Goal: Task Accomplishment & Management: Manage account settings

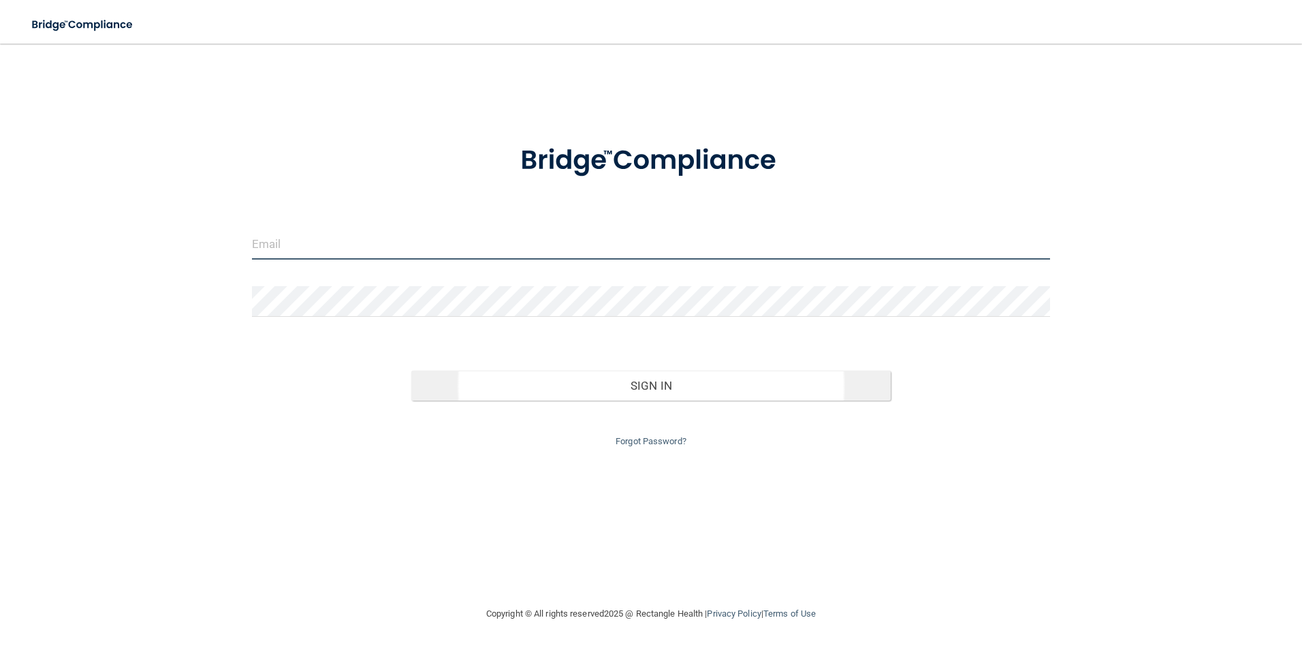
type input "[EMAIL_ADDRESS][DOMAIN_NAME]"
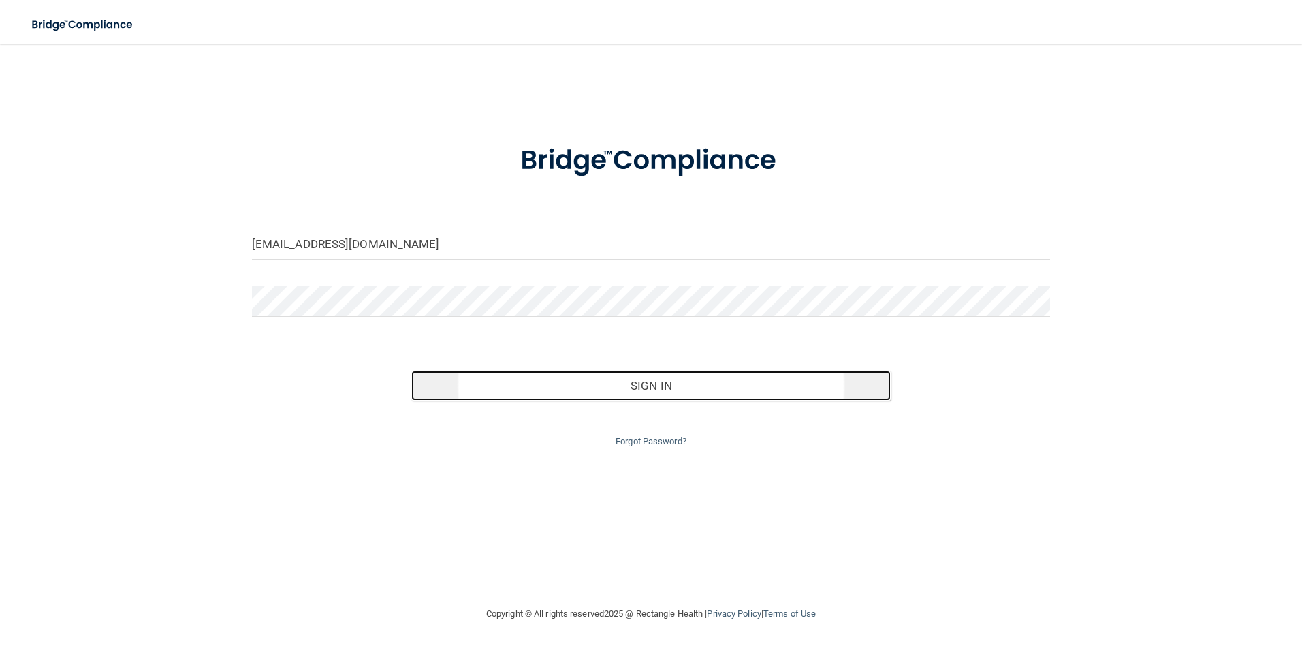
click at [561, 381] on button "Sign In" at bounding box center [650, 386] width 479 height 30
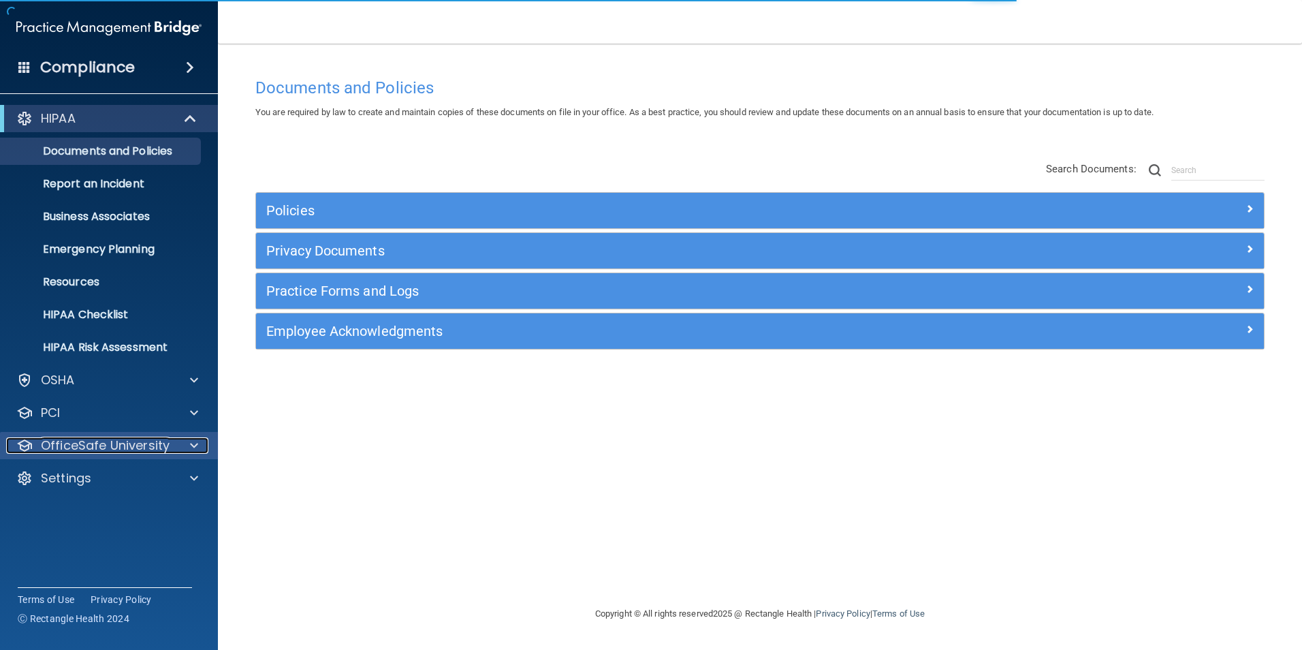
click at [98, 445] on p "OfficeSafe University" at bounding box center [105, 445] width 129 height 16
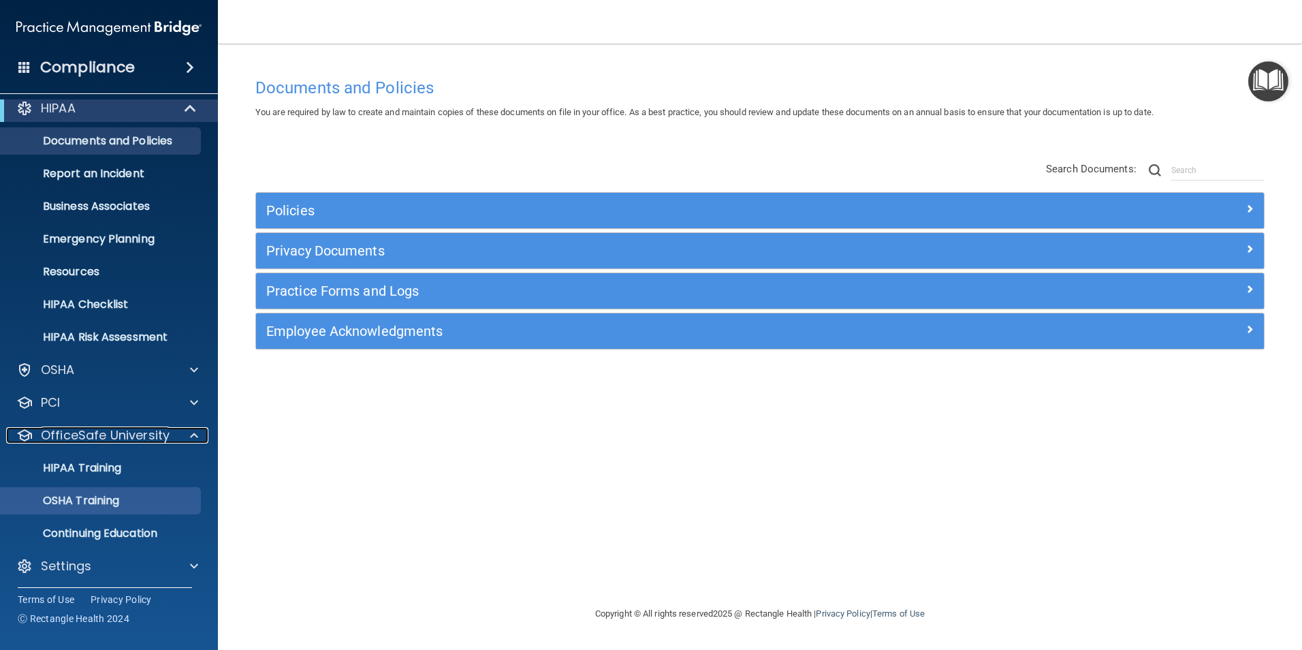
scroll to position [14, 0]
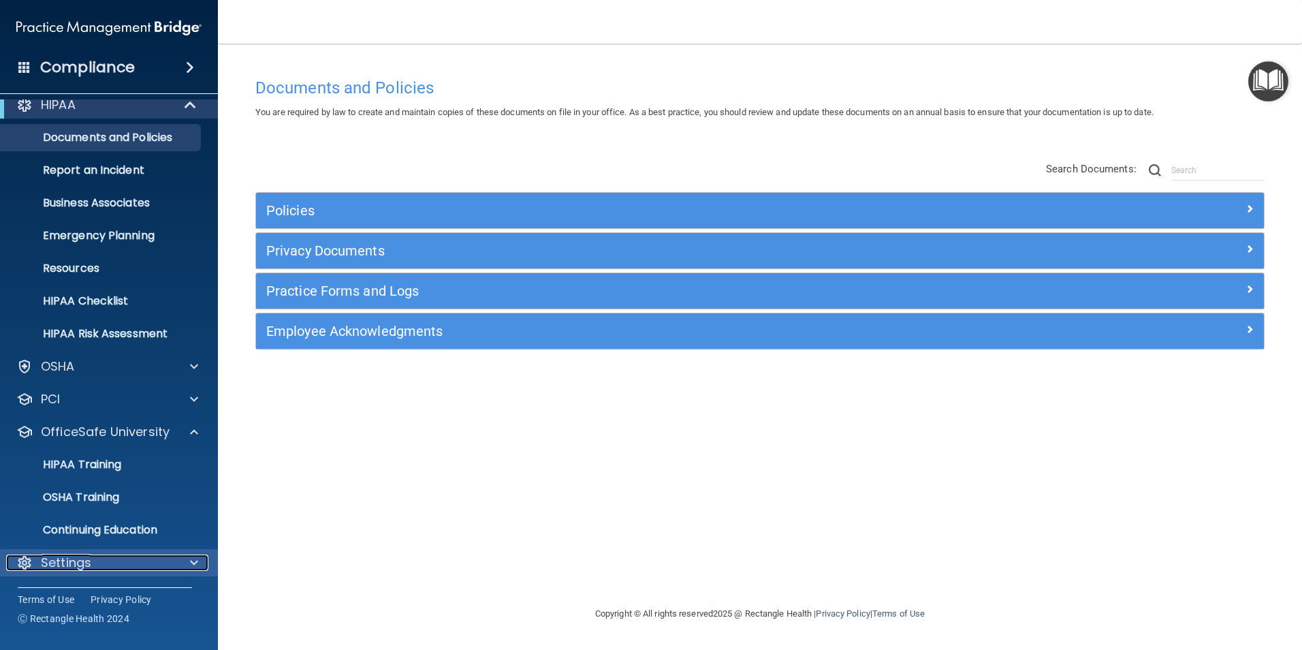
click at [77, 558] on p "Settings" at bounding box center [66, 562] width 50 height 16
click at [189, 558] on div at bounding box center [192, 562] width 34 height 16
click at [28, 562] on div at bounding box center [24, 562] width 16 height 16
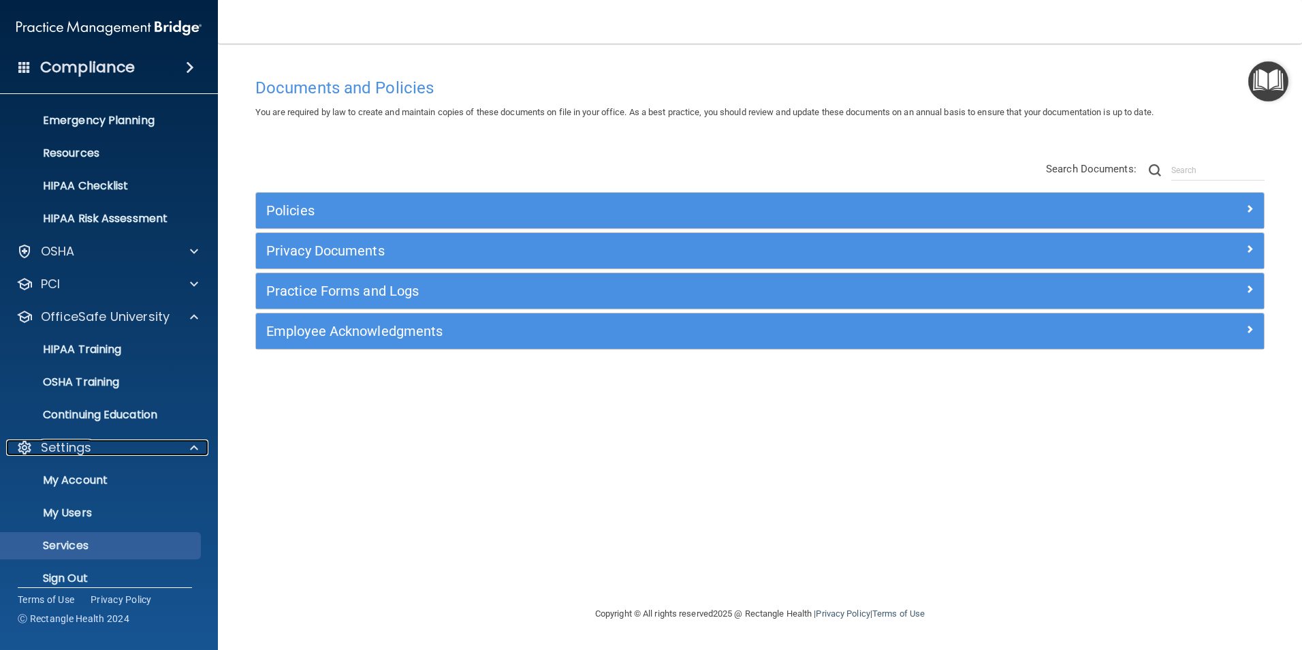
scroll to position [144, 0]
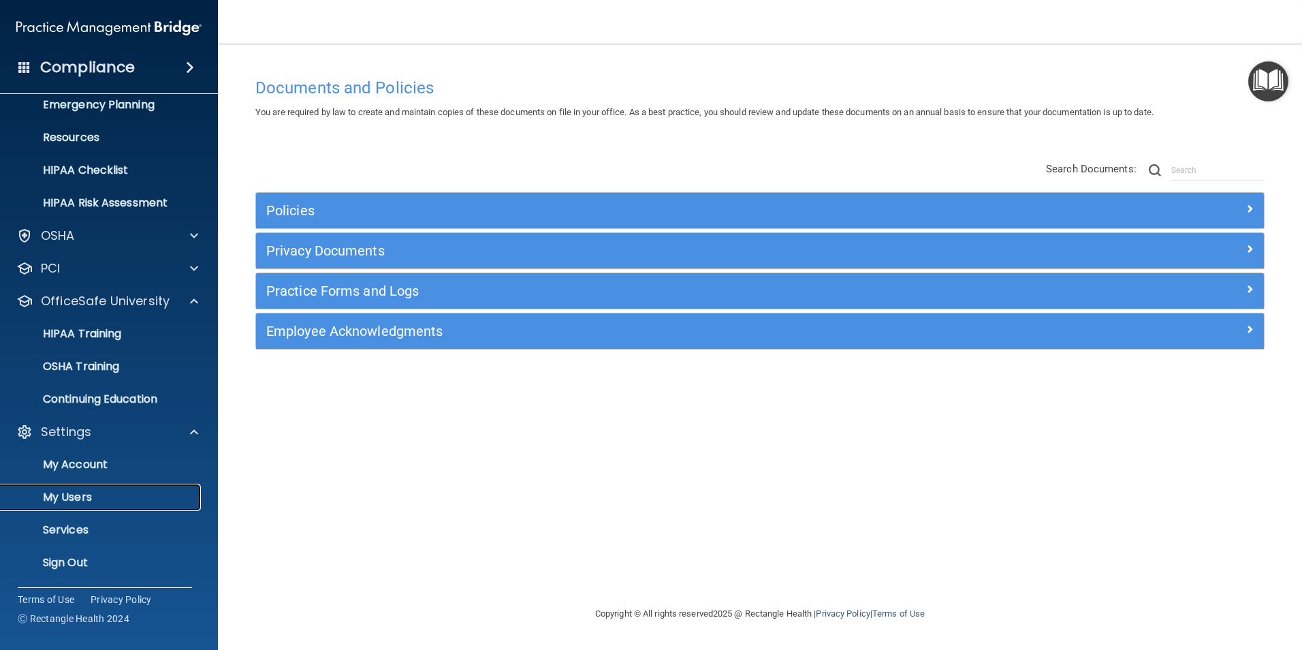
click at [69, 494] on p "My Users" at bounding box center [102, 497] width 186 height 14
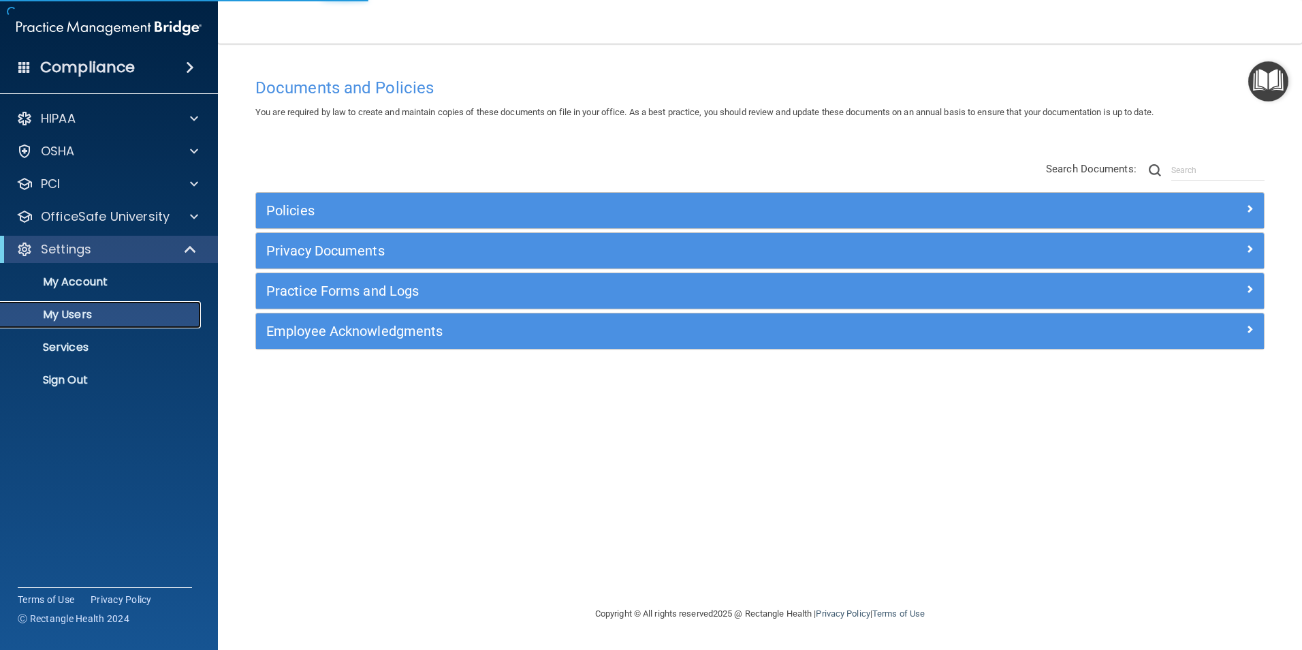
select select "20"
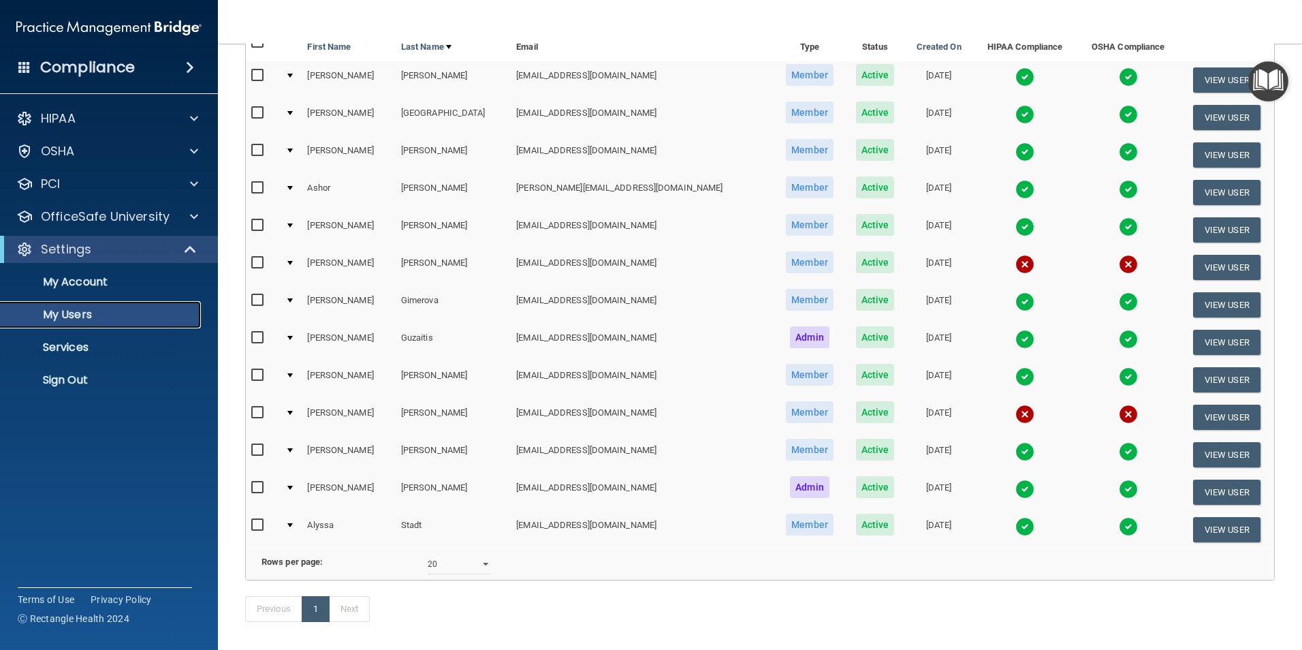
scroll to position [79, 0]
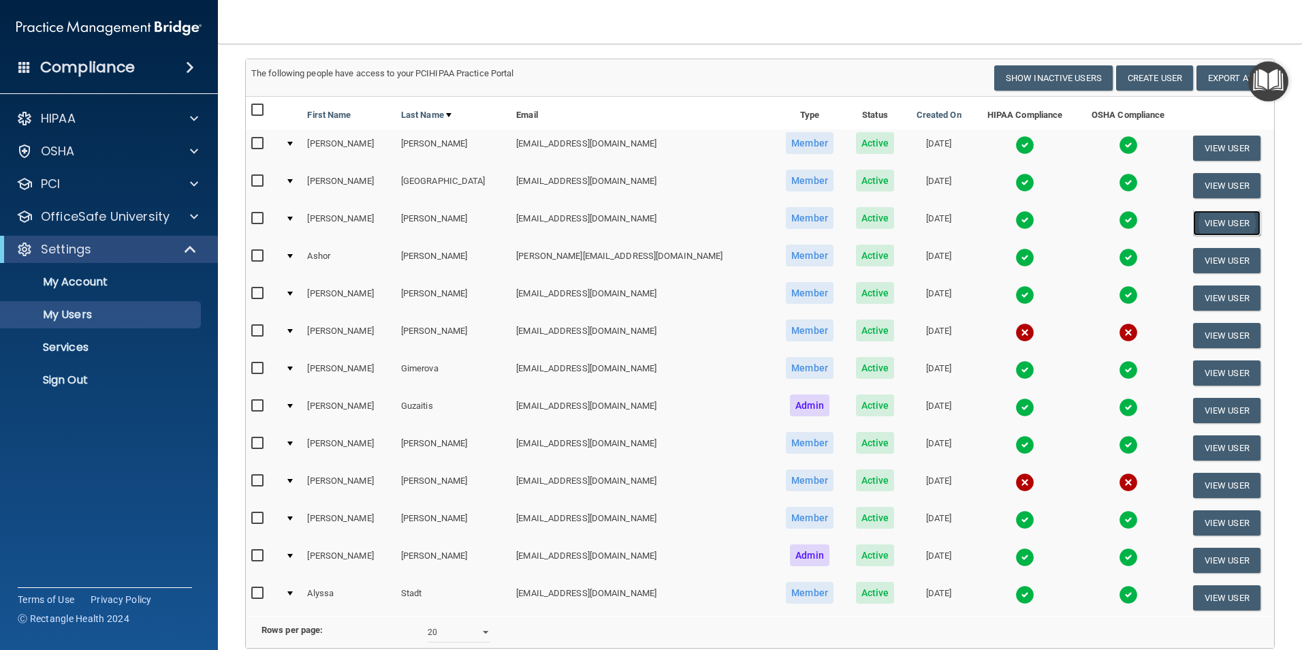
click at [1193, 228] on button "View User" at bounding box center [1226, 222] width 67 height 25
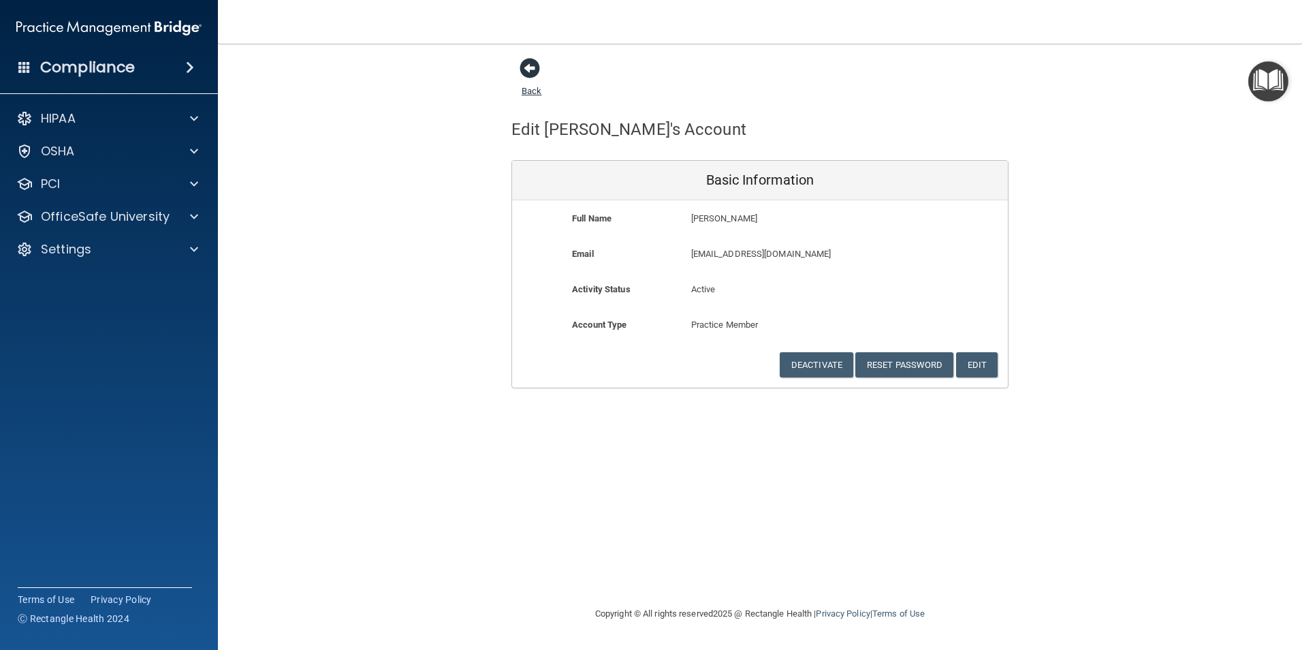
click at [531, 70] on span at bounding box center [530, 68] width 20 height 20
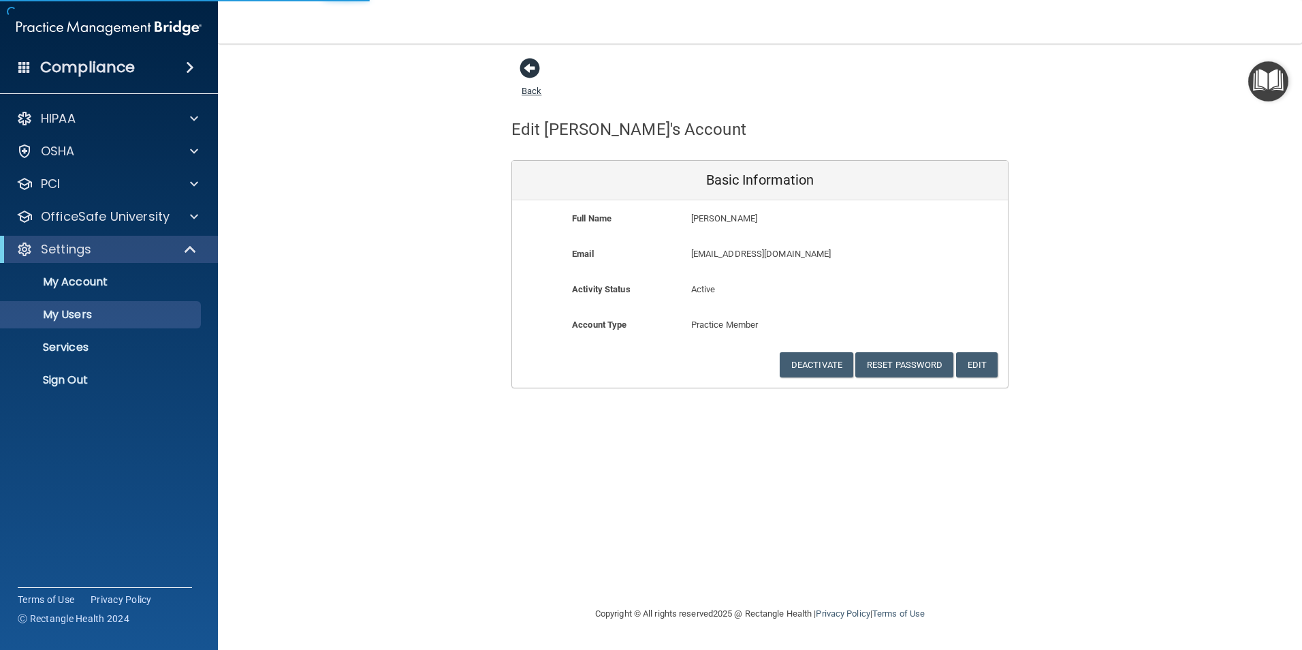
click at [532, 64] on span at bounding box center [530, 68] width 20 height 20
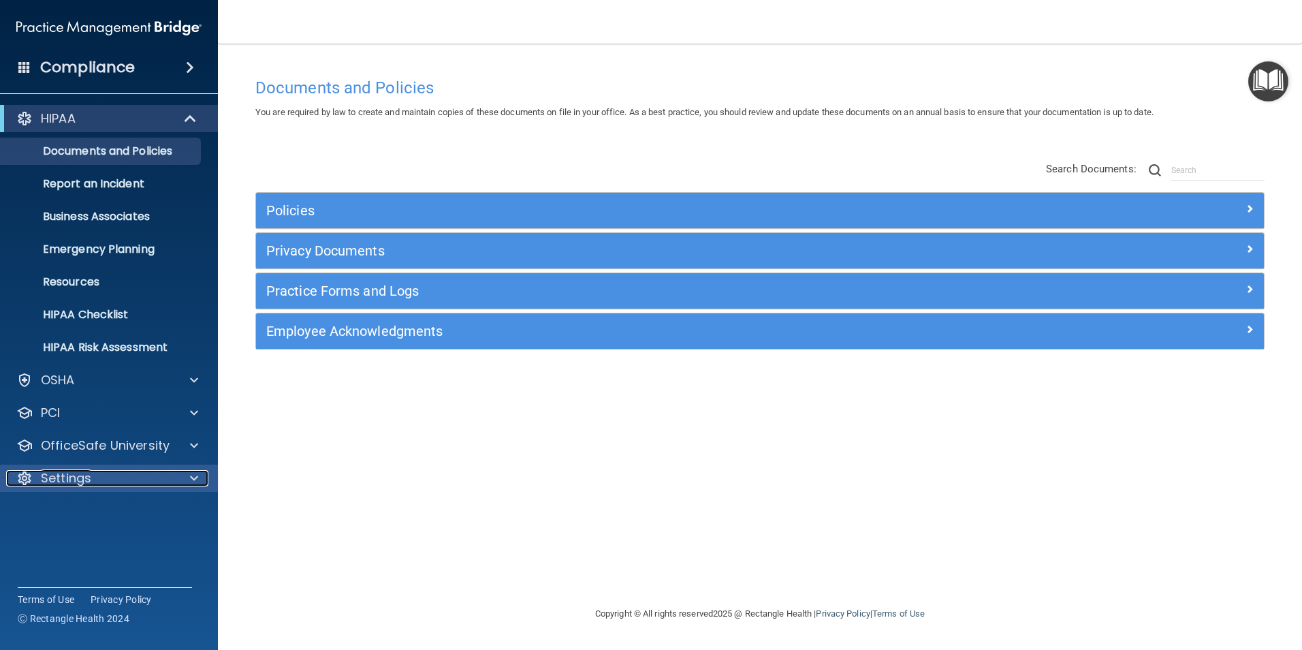
click at [110, 475] on div "Settings" at bounding box center [90, 478] width 169 height 16
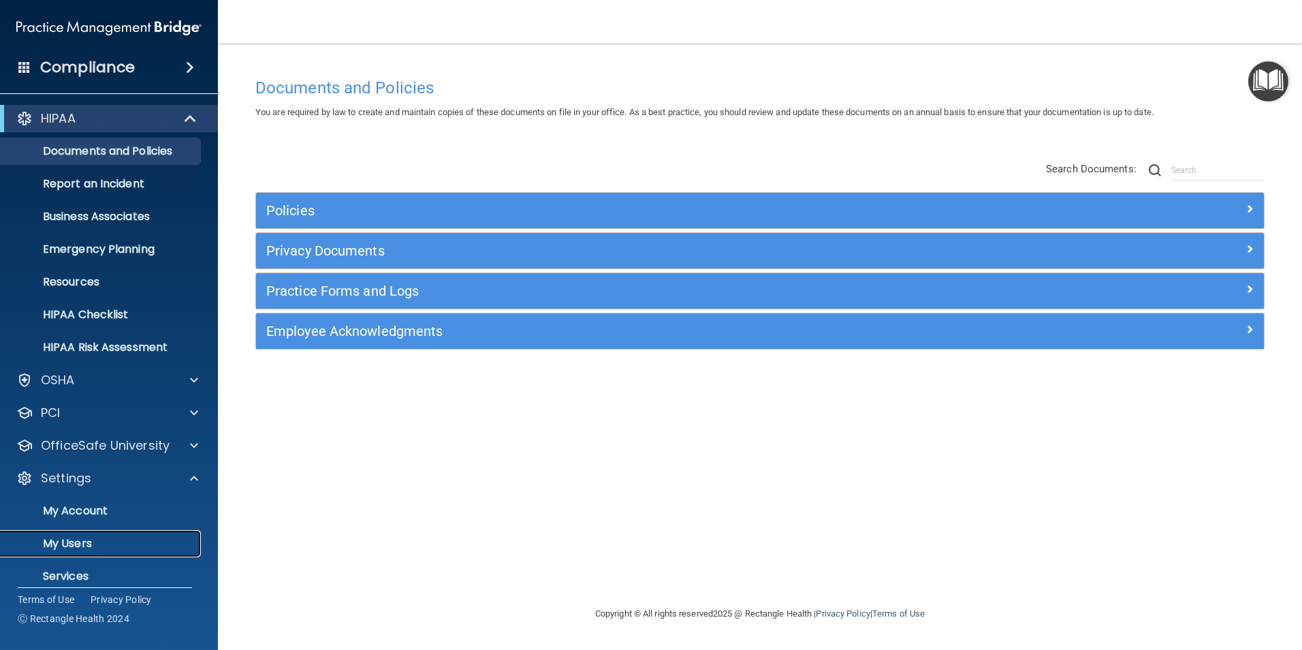
click at [72, 541] on p "My Users" at bounding box center [102, 544] width 186 height 14
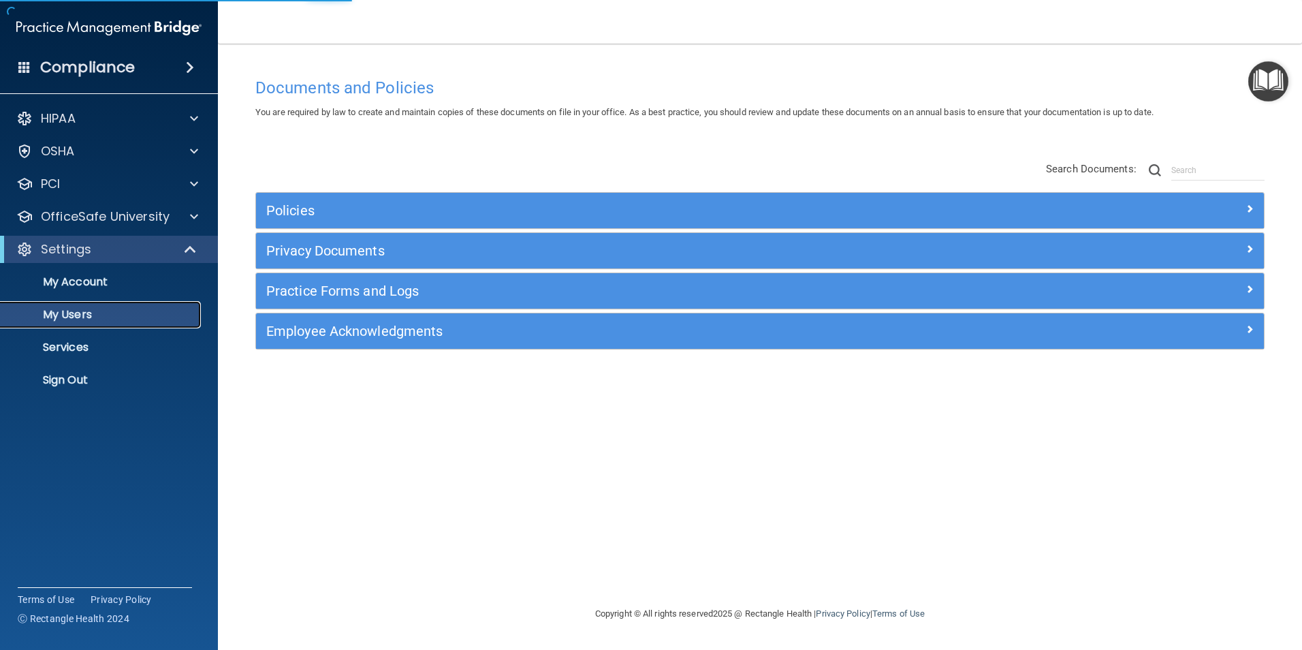
select select "20"
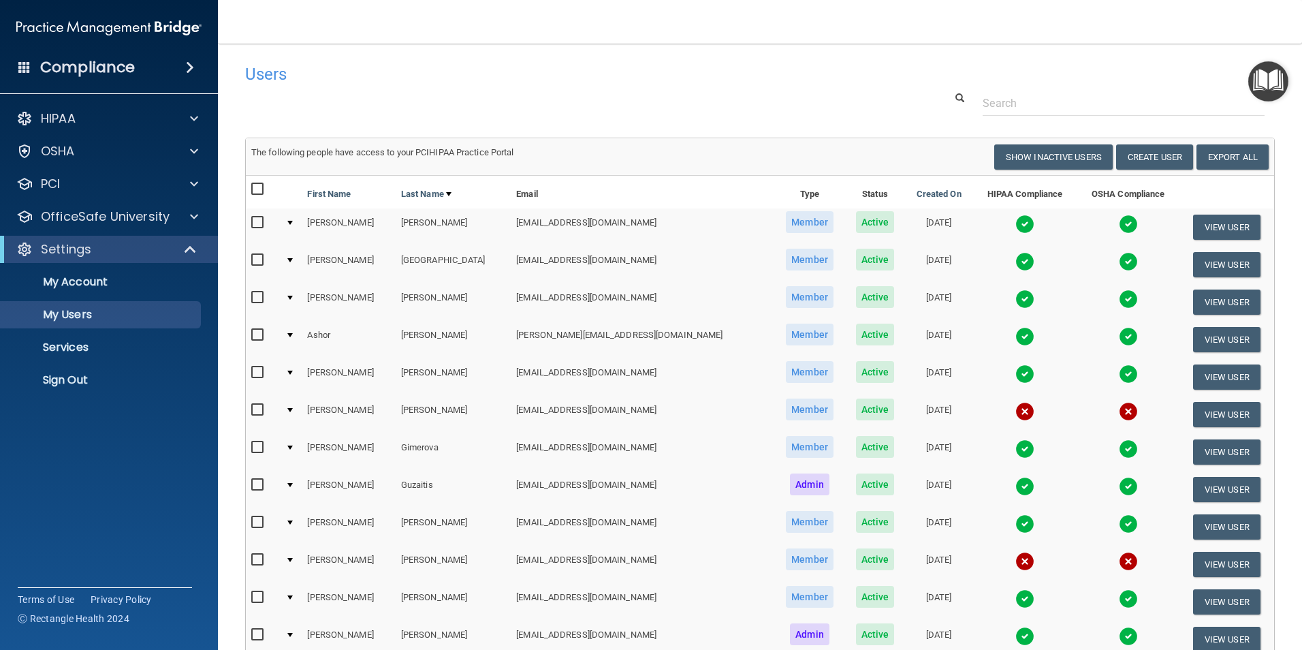
click at [1015, 296] on img at bounding box center [1024, 298] width 19 height 19
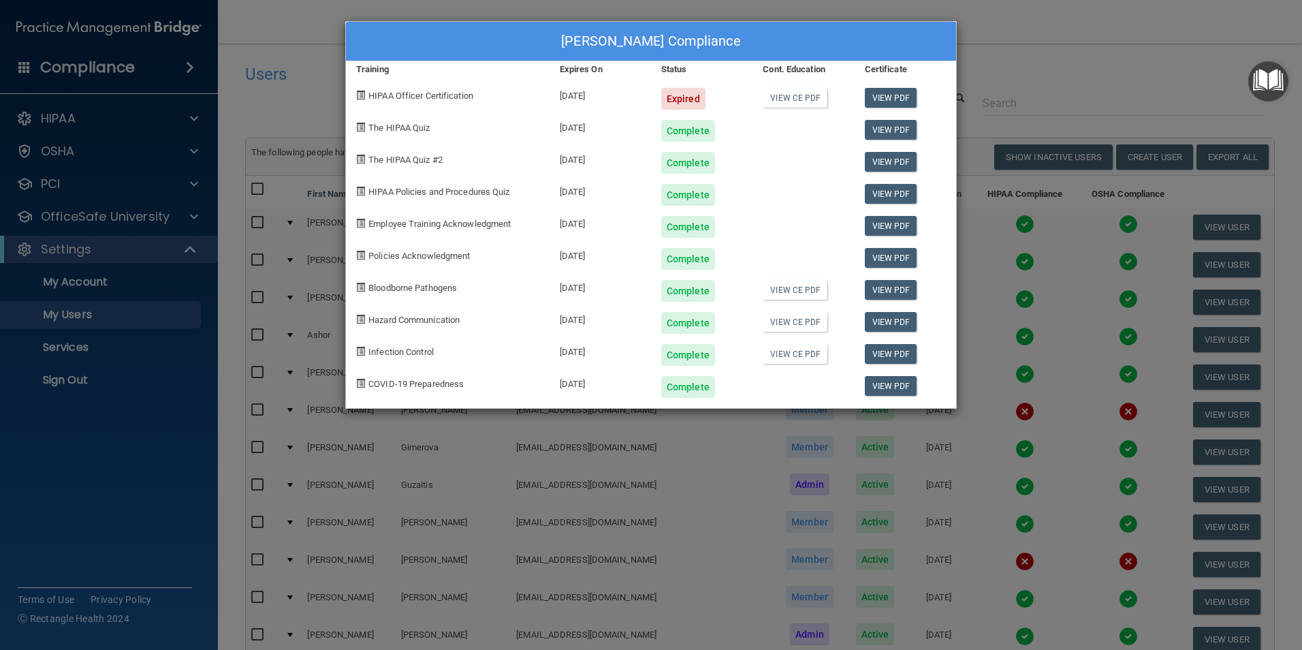
click at [598, 102] on div "[DATE]" at bounding box center [600, 94] width 101 height 32
click at [554, 101] on div "[DATE]" at bounding box center [600, 94] width 101 height 32
click at [666, 99] on div "Expired" at bounding box center [683, 99] width 44 height 22
click at [874, 102] on link "View PDF" at bounding box center [891, 98] width 52 height 20
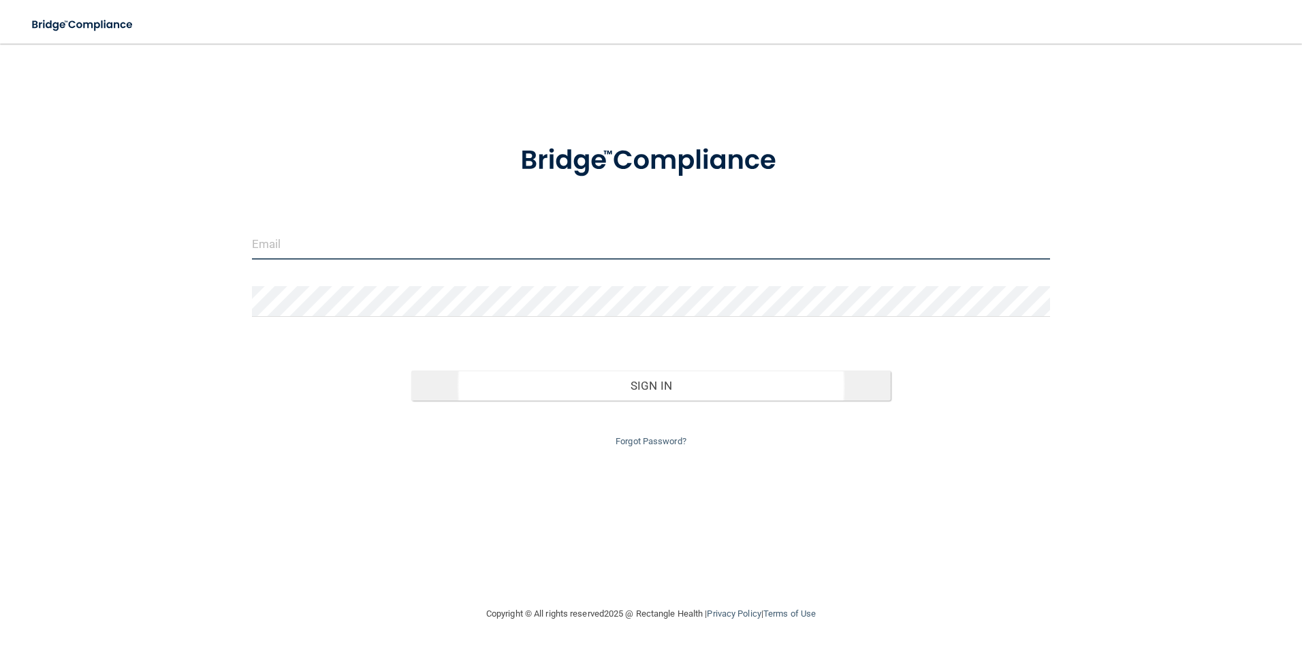
type input "[EMAIL_ADDRESS][DOMAIN_NAME]"
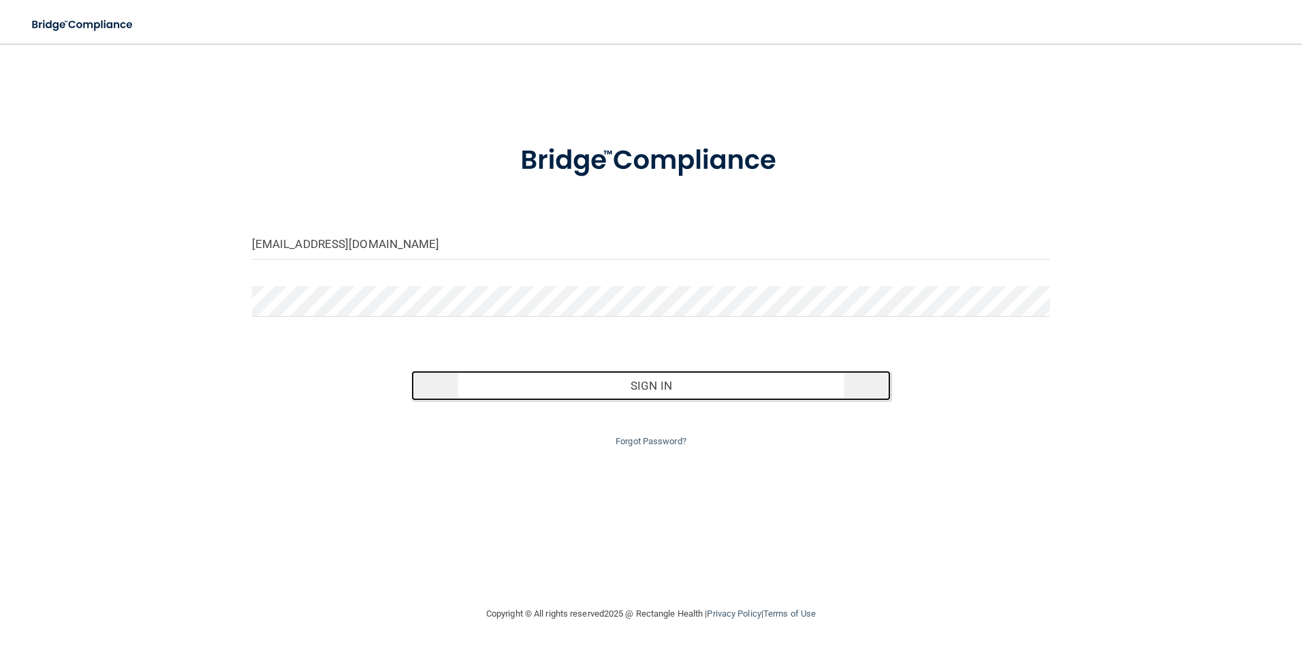
click at [566, 380] on button "Sign In" at bounding box center [650, 386] width 479 height 30
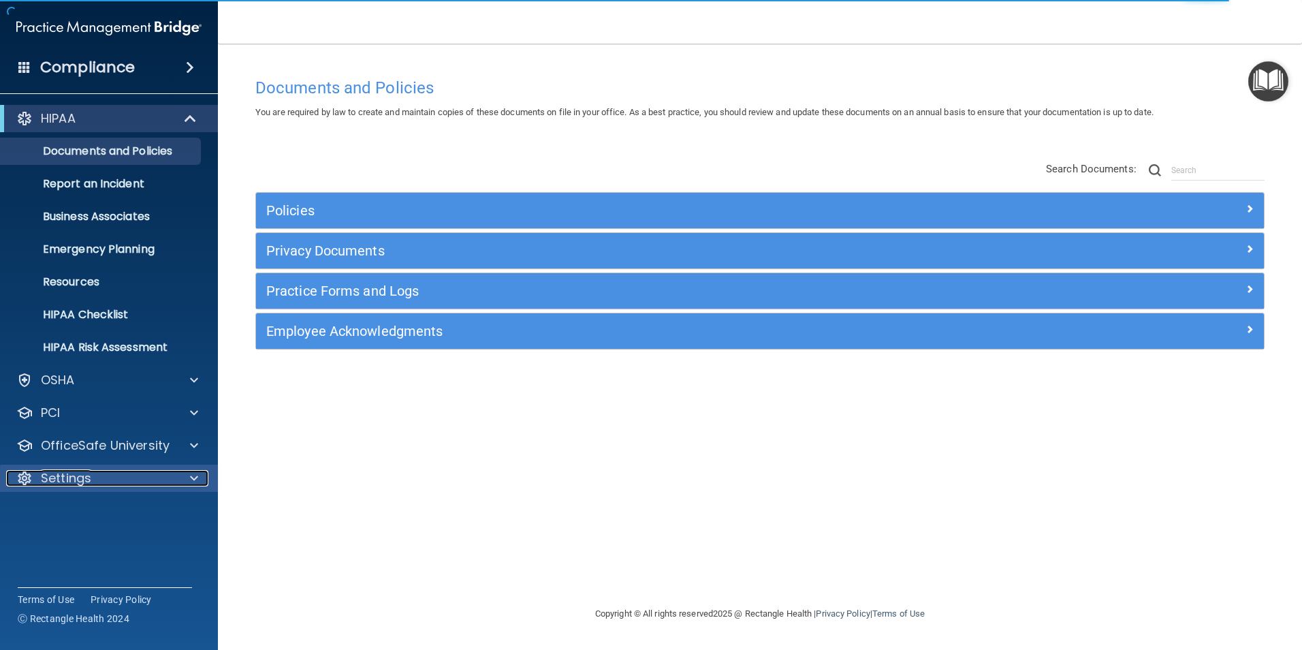
click at [190, 481] on span at bounding box center [194, 478] width 8 height 16
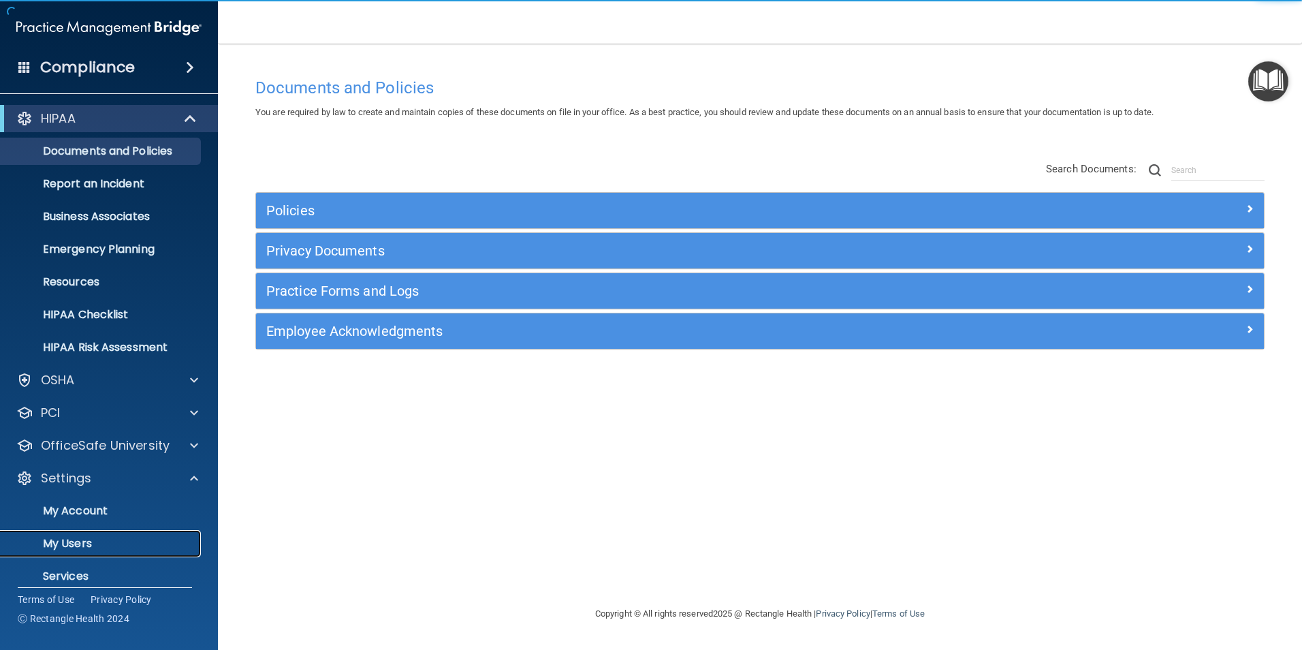
click at [101, 542] on p "My Users" at bounding box center [102, 544] width 186 height 14
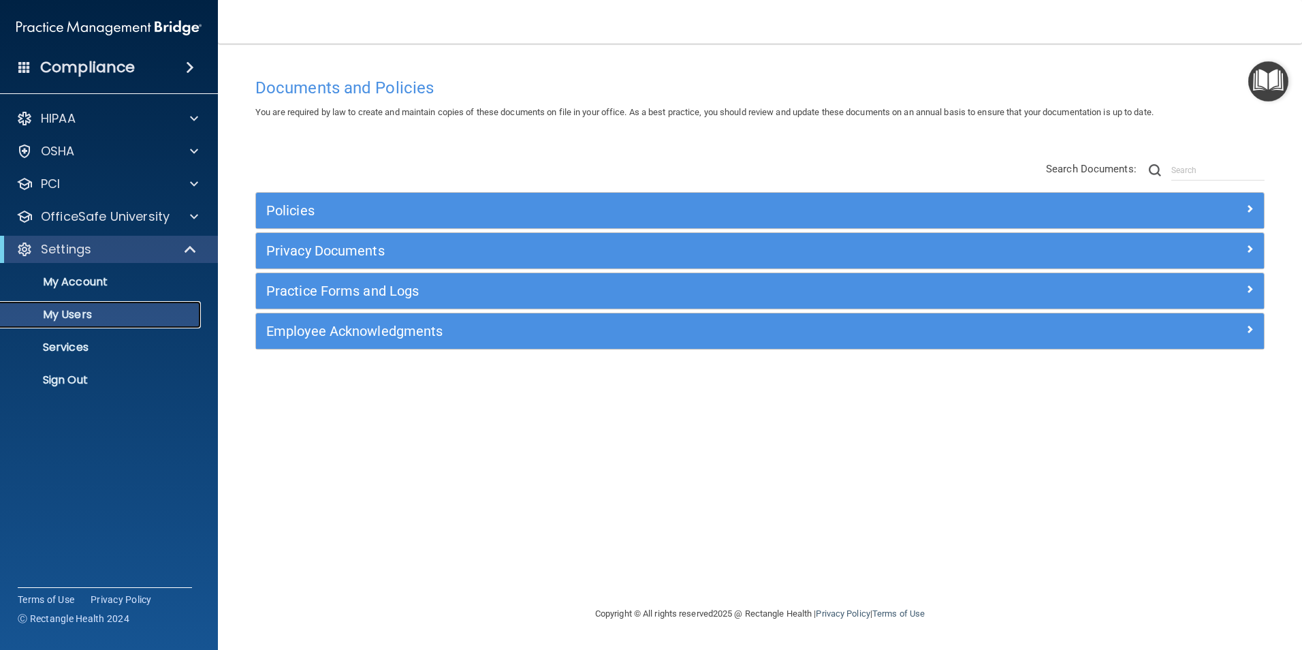
select select "20"
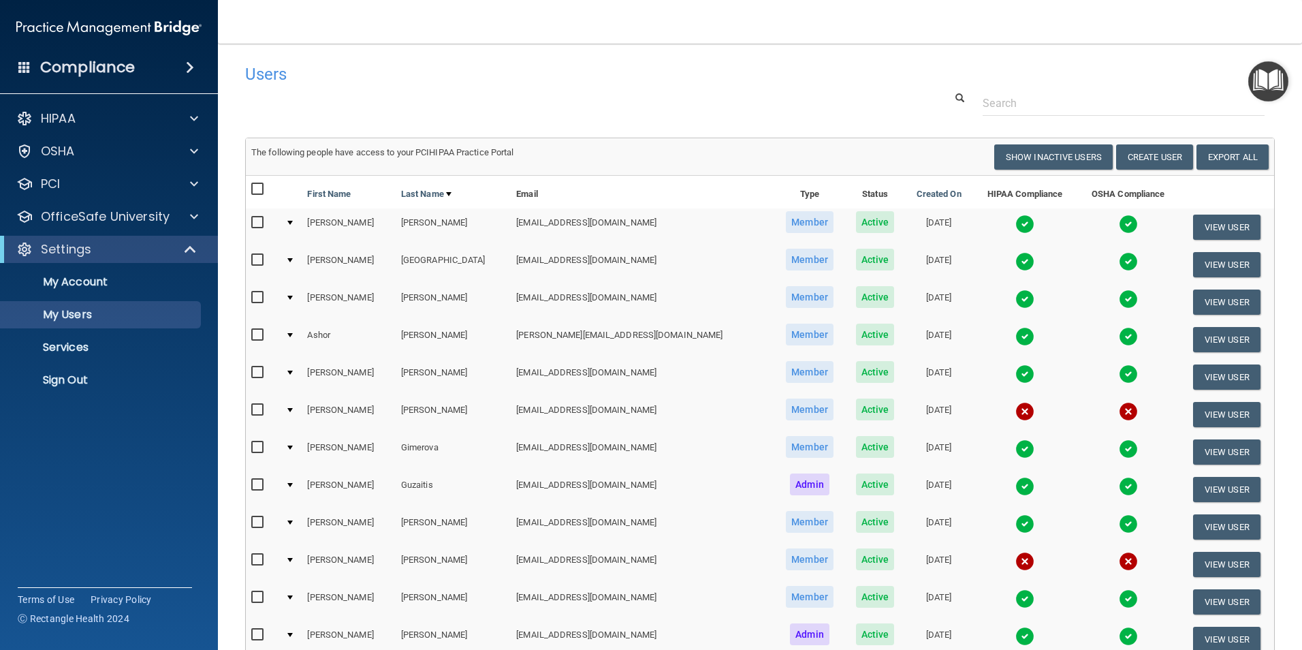
click at [257, 406] on input "checkbox" at bounding box center [259, 410] width 16 height 11
checkbox input "true"
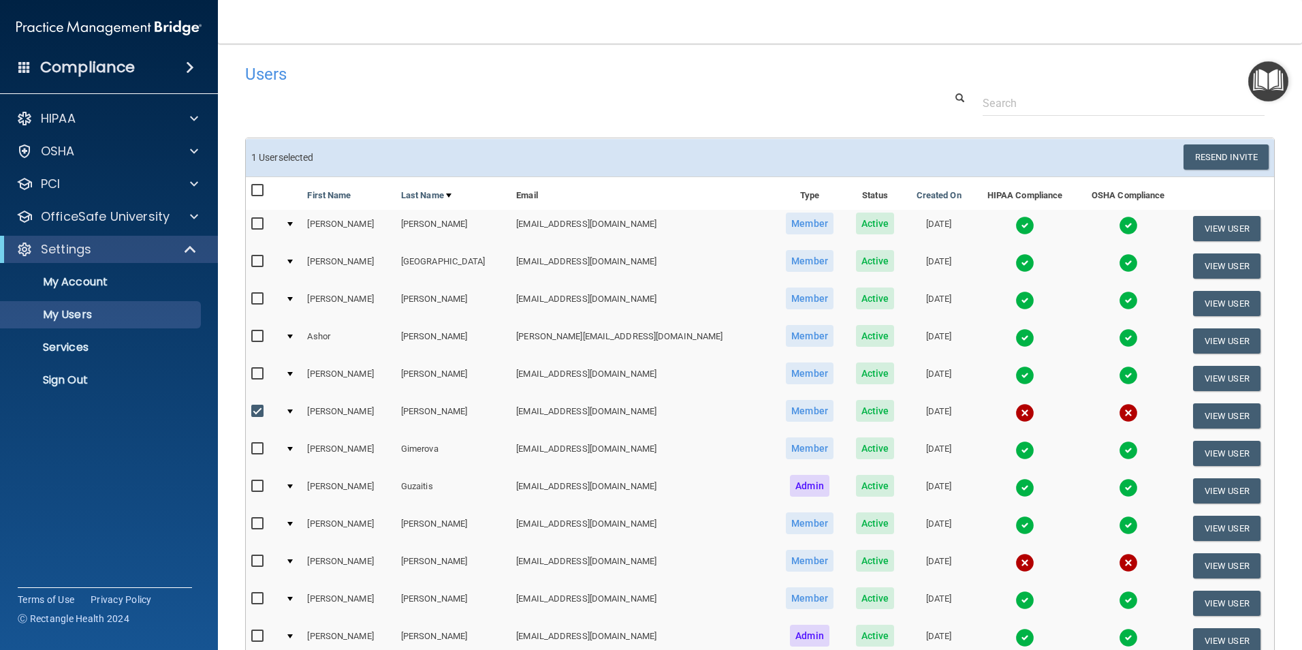
click at [255, 560] on input "checkbox" at bounding box center [259, 561] width 16 height 11
checkbox input "true"
click at [1205, 155] on button "Resend Invite" at bounding box center [1226, 156] width 85 height 25
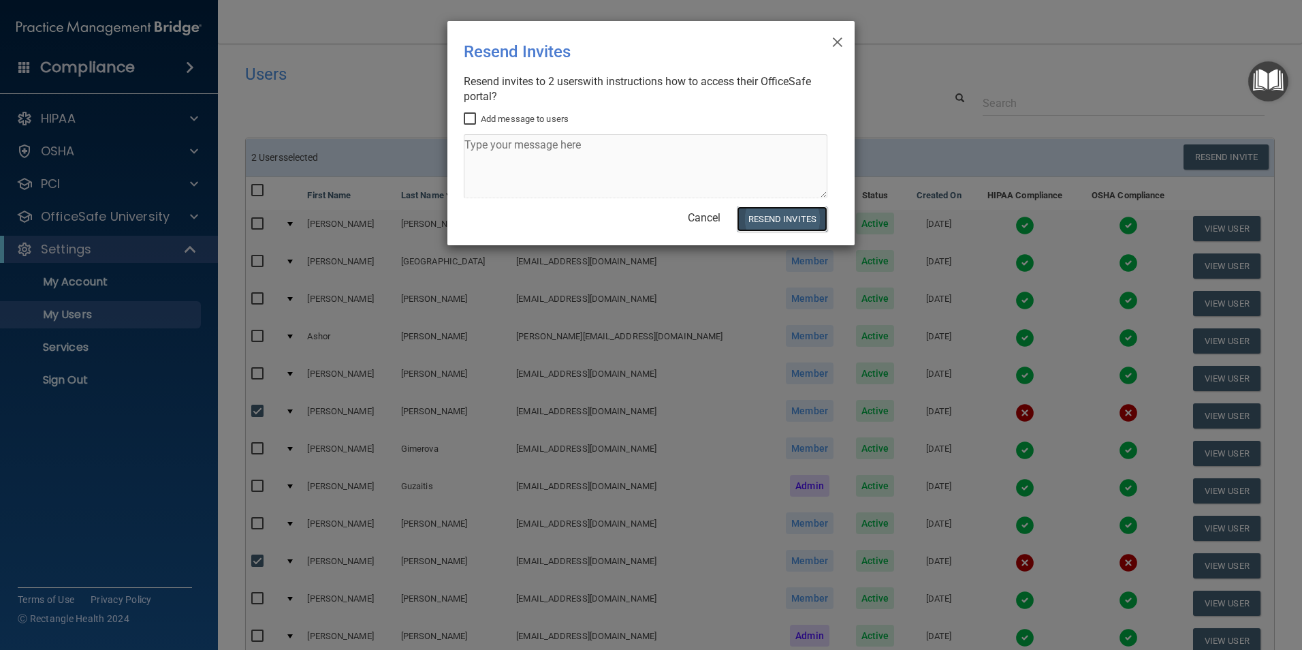
click at [800, 219] on button "Resend Invites" at bounding box center [782, 218] width 91 height 25
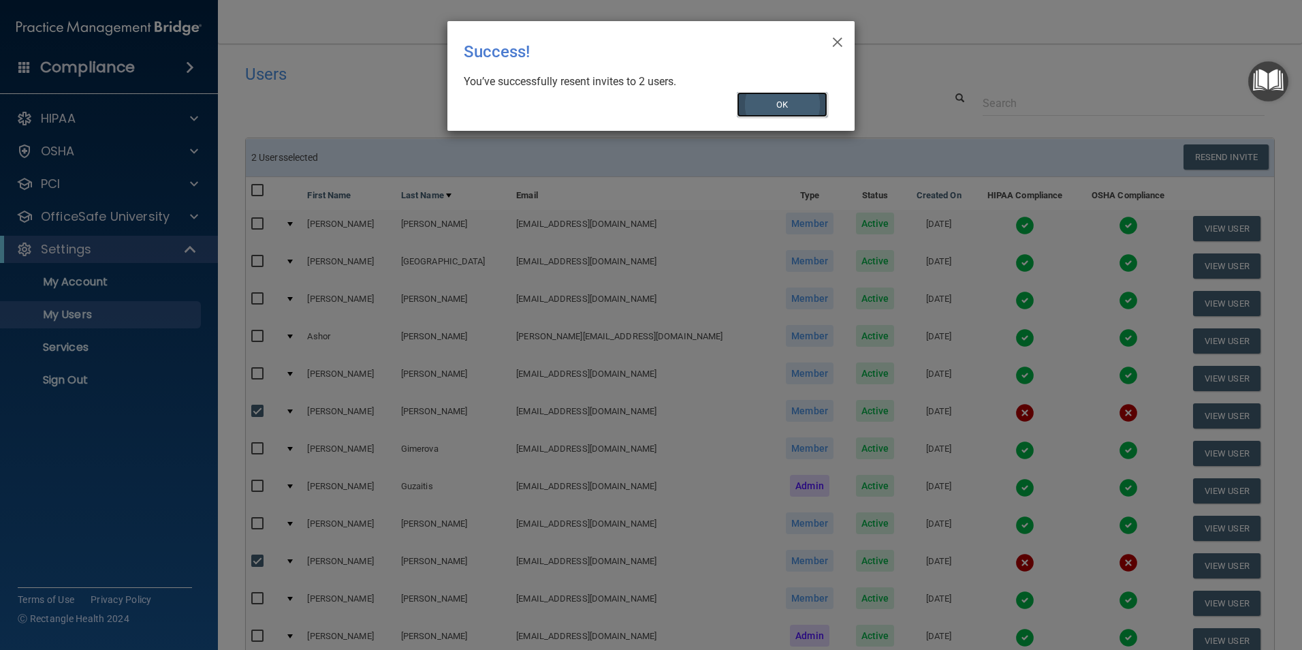
click at [768, 108] on button "OK" at bounding box center [782, 104] width 91 height 25
